Goal: Task Accomplishment & Management: Manage account settings

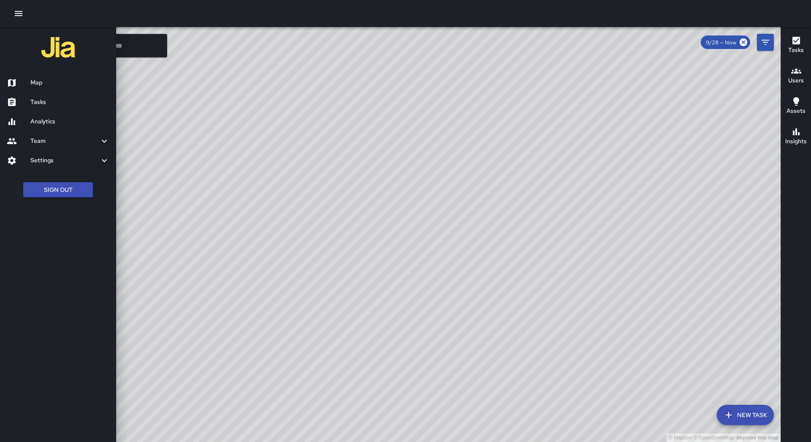
click at [60, 100] on h6 "Tasks" at bounding box center [69, 102] width 79 height 9
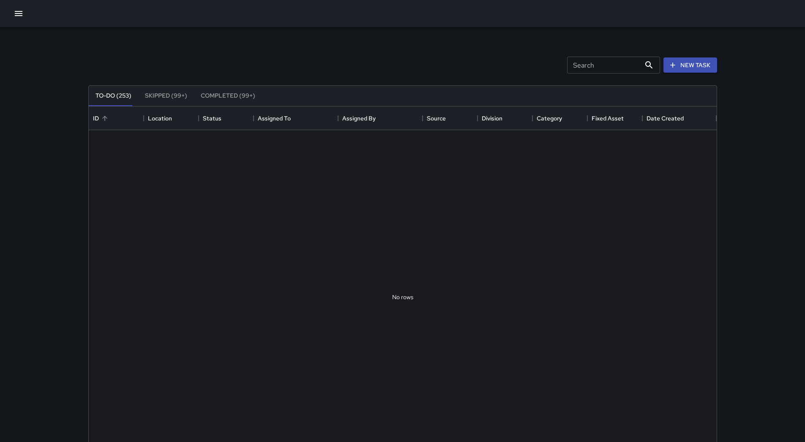
scroll to position [352, 622]
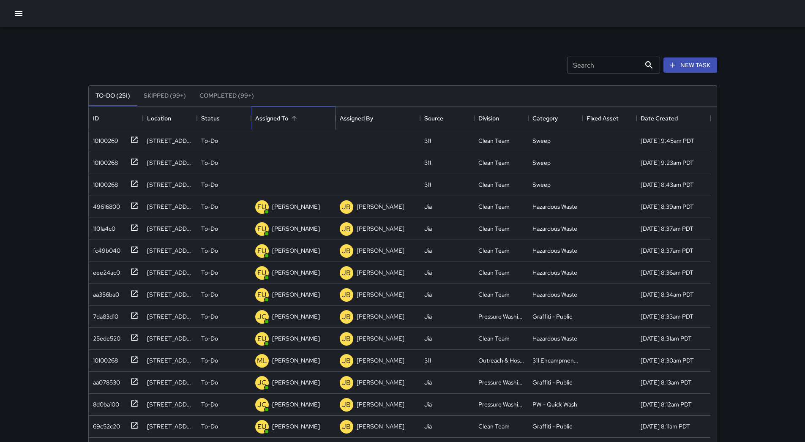
click at [313, 127] on div "Assigned To" at bounding box center [293, 119] width 76 height 24
click at [113, 140] on div "10100269" at bounding box center [104, 139] width 29 height 12
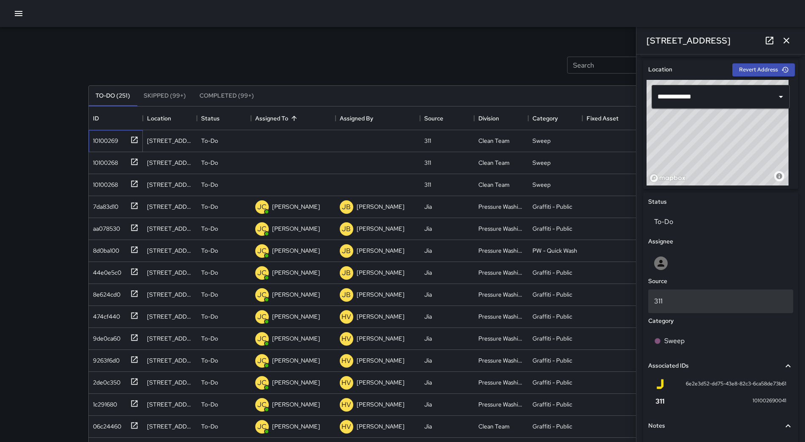
scroll to position [318, 0]
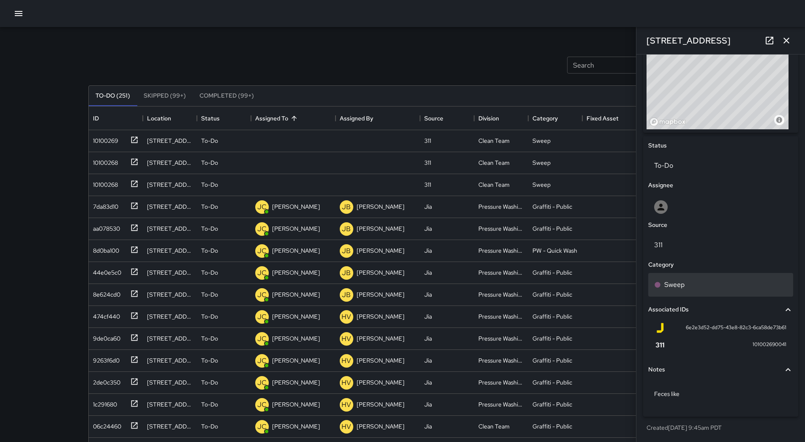
click at [722, 289] on div "Sweep" at bounding box center [720, 285] width 133 height 10
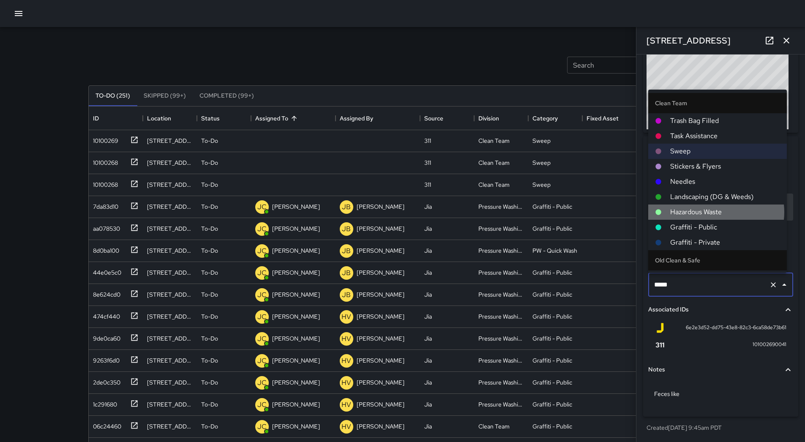
click at [717, 214] on span "Hazardous Waste" at bounding box center [725, 212] width 110 height 10
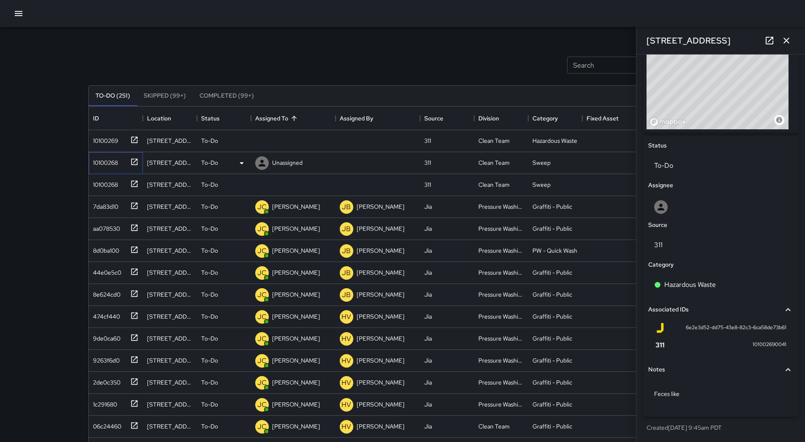
click at [115, 153] on div "10100268" at bounding box center [116, 163] width 54 height 22
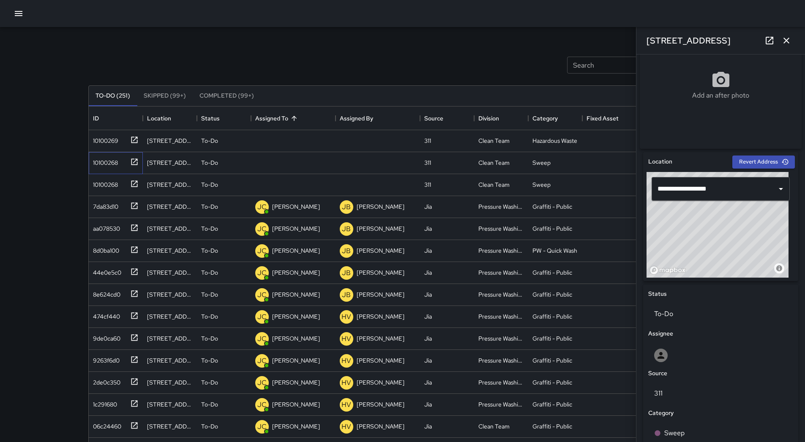
scroll to position [166, 0]
click at [286, 164] on p "Unassigned" at bounding box center [287, 162] width 30 height 8
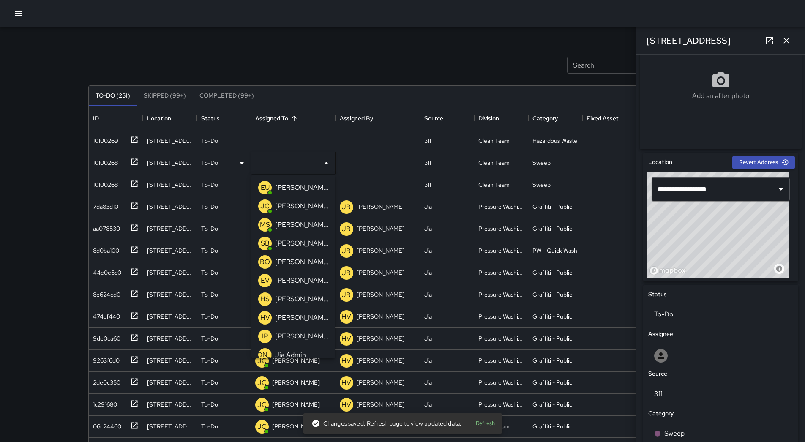
click at [298, 262] on p "[PERSON_NAME] Overall" at bounding box center [301, 262] width 53 height 10
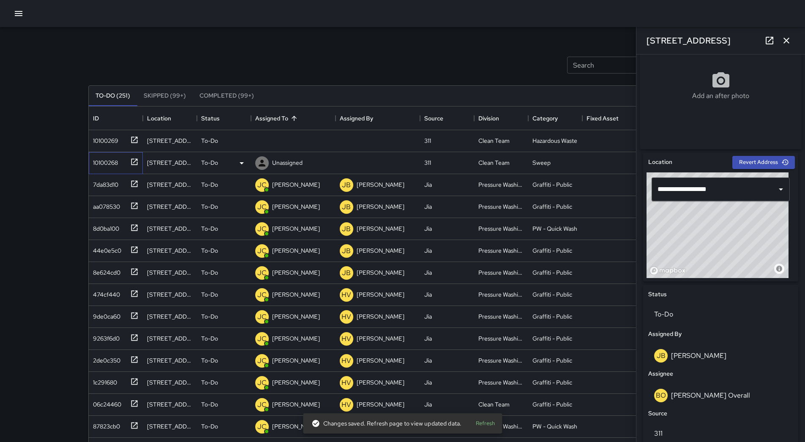
click at [118, 161] on div "10100268" at bounding box center [104, 161] width 28 height 12
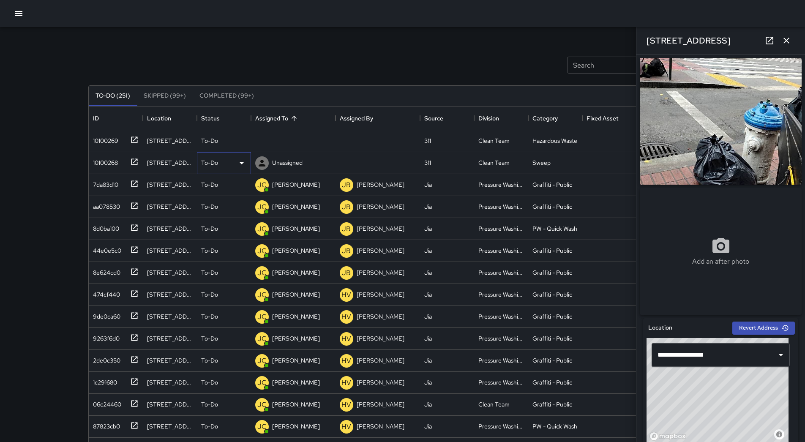
click at [240, 161] on icon at bounding box center [242, 163] width 10 height 10
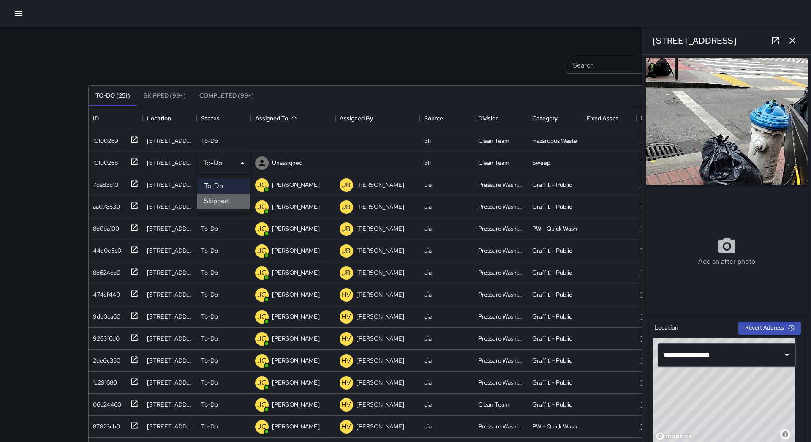
click at [224, 202] on li "Skipped" at bounding box center [223, 201] width 53 height 15
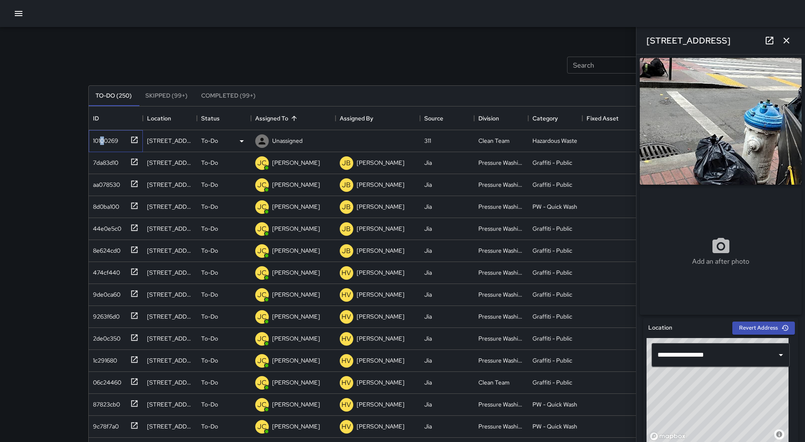
click at [103, 139] on div "10100269" at bounding box center [104, 139] width 29 height 12
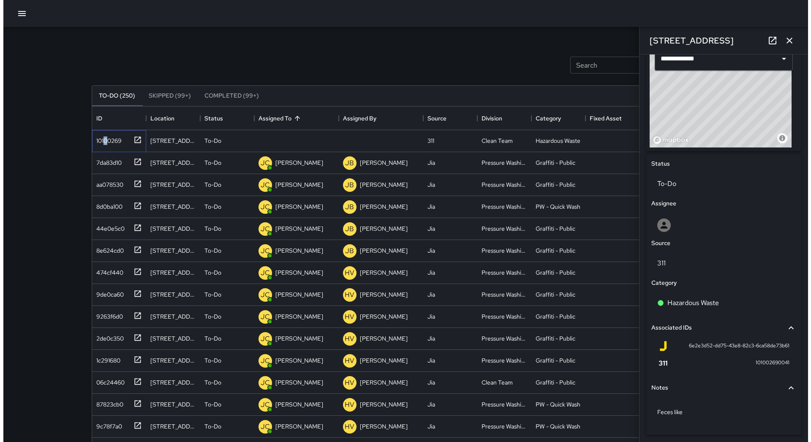
scroll to position [318, 0]
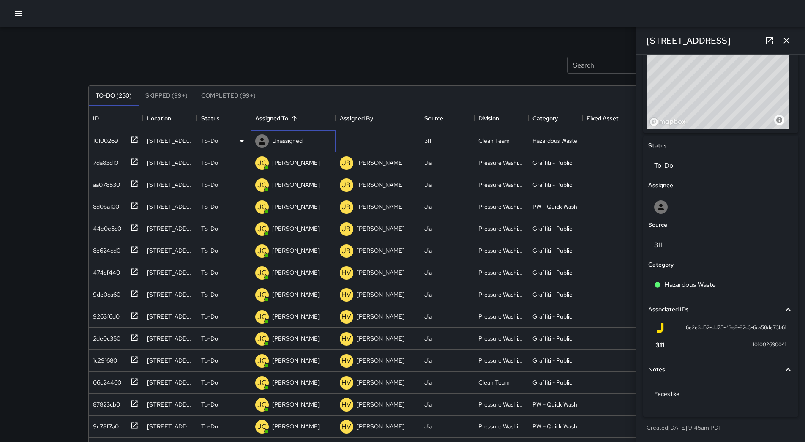
click at [299, 140] on p "Unassigned" at bounding box center [287, 141] width 30 height 8
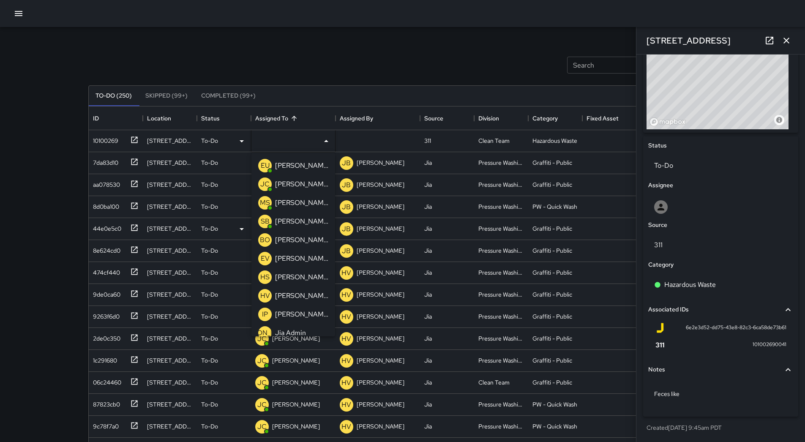
click at [303, 206] on p "[PERSON_NAME]" at bounding box center [301, 203] width 53 height 10
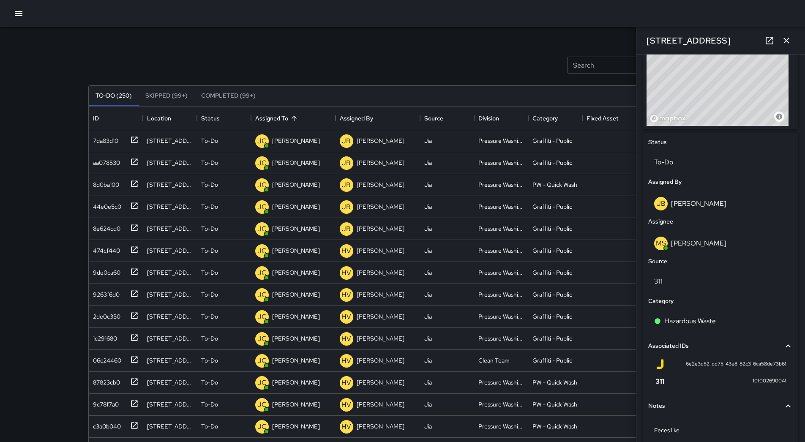
click at [16, 5] on div at bounding box center [402, 13] width 805 height 27
click at [21, 14] on icon "button" at bounding box center [19, 13] width 8 height 5
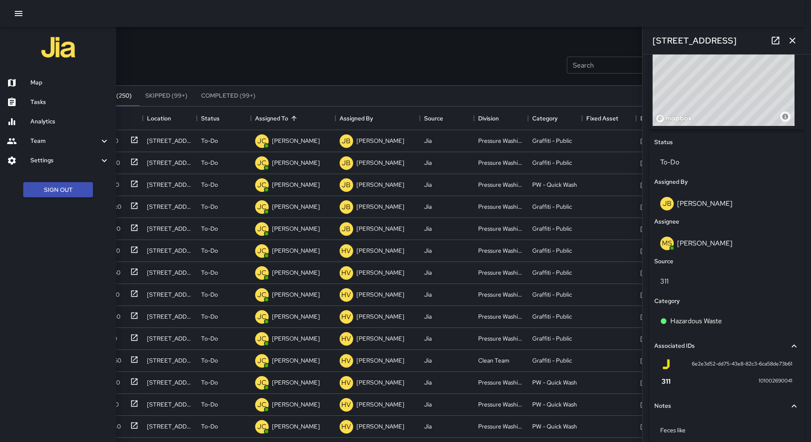
click at [74, 76] on div "Map" at bounding box center [58, 82] width 116 height 19
